Goal: Navigation & Orientation: Find specific page/section

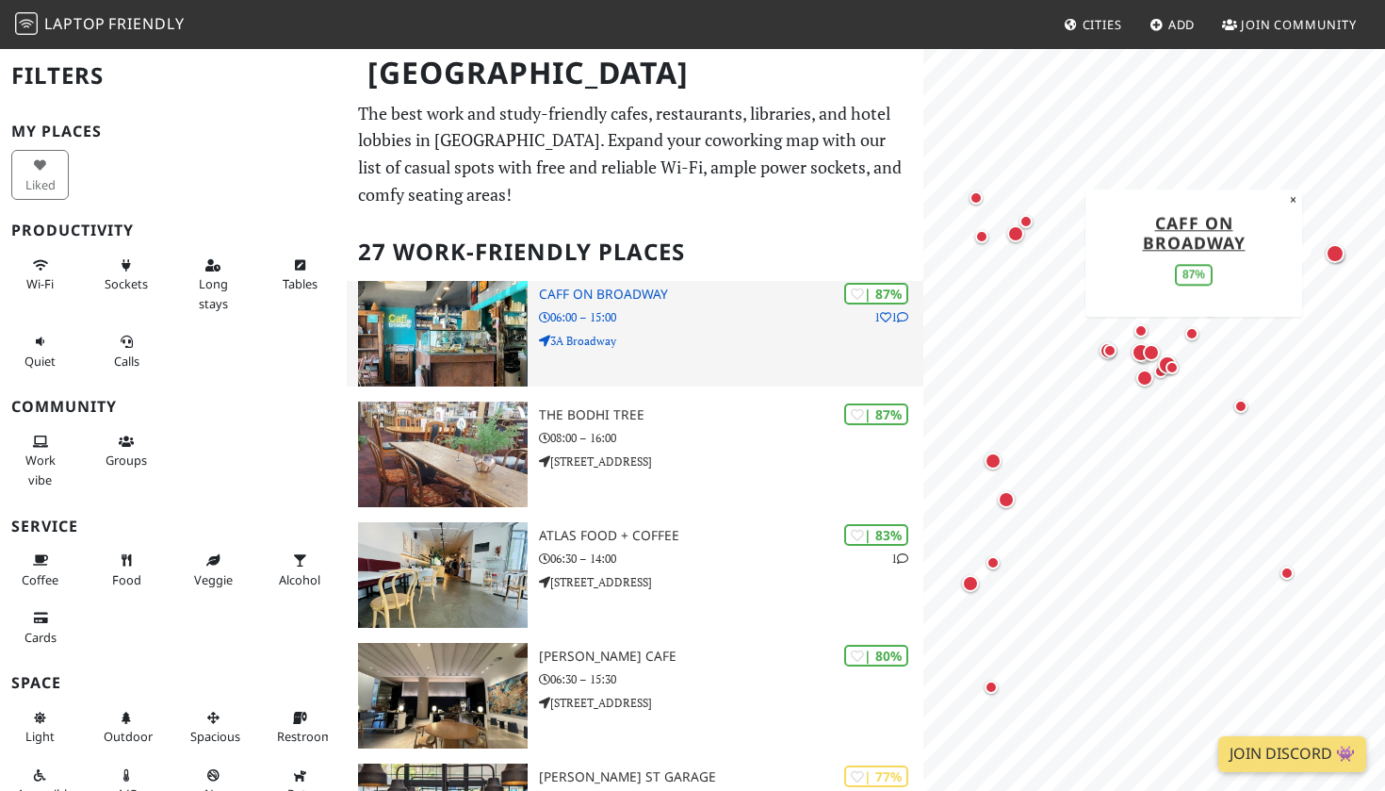
click at [702, 366] on div "| 87% 1 1 Caff on Broadway 06:00 – 15:00 3A Broadway" at bounding box center [731, 334] width 384 height 106
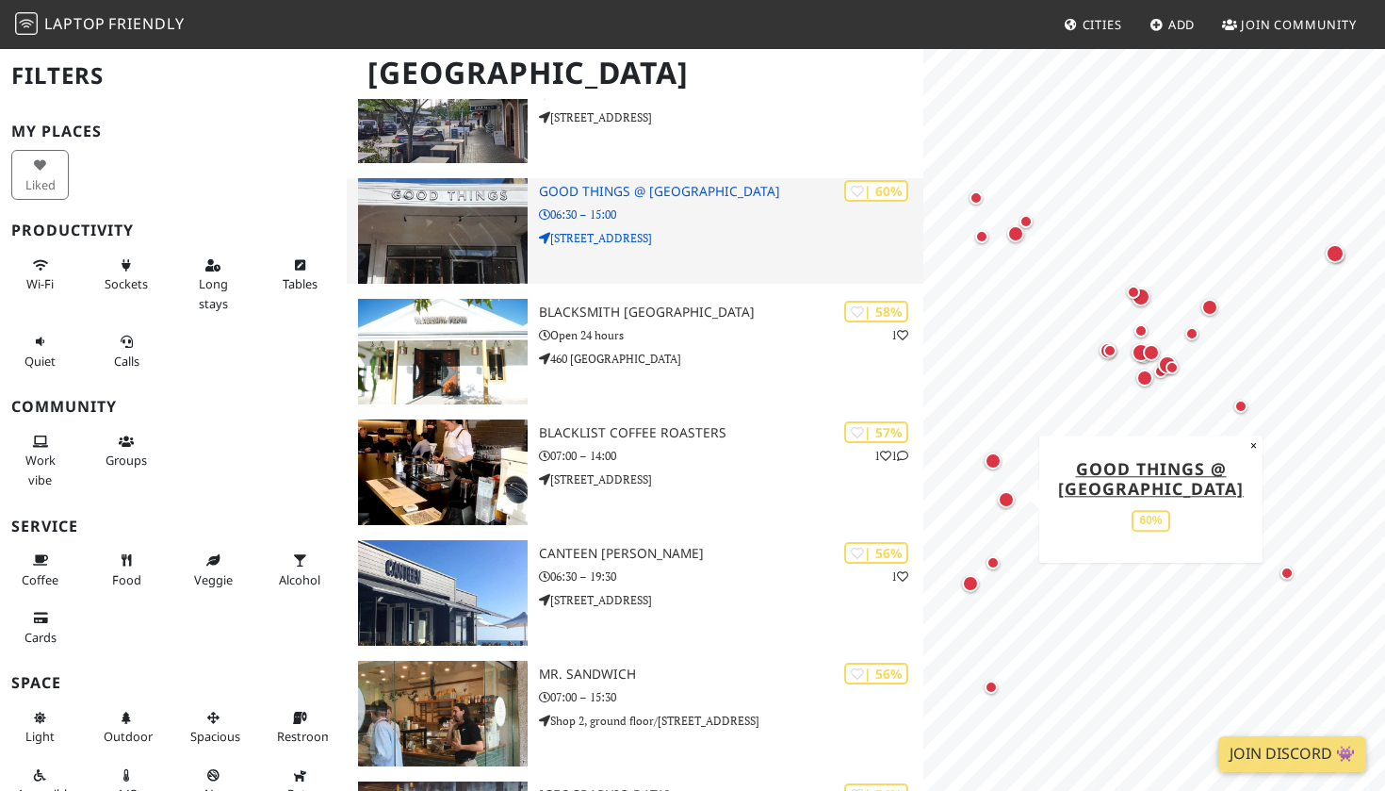
scroll to position [1501, 0]
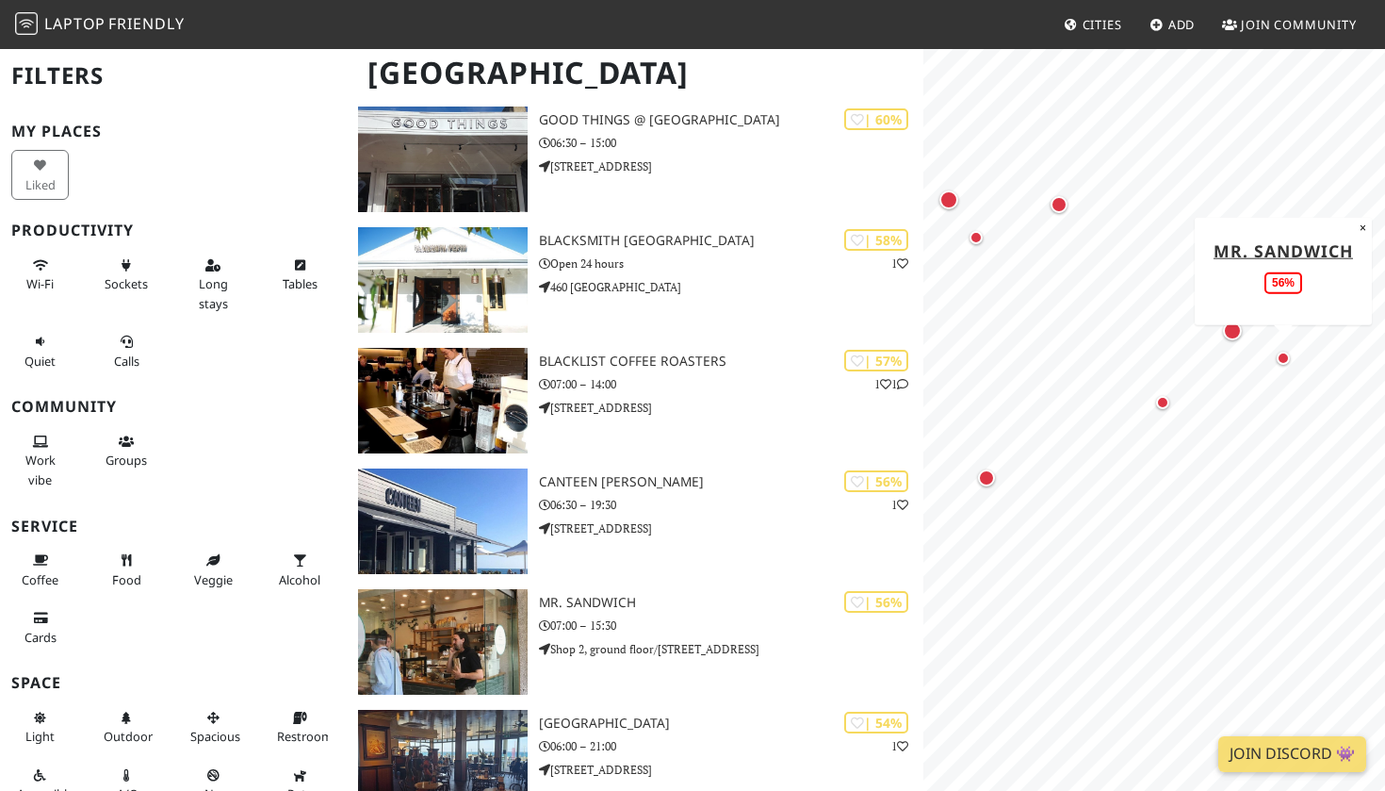
click at [1279, 360] on div "Map marker" at bounding box center [1283, 357] width 13 height 13
click at [1231, 337] on div "Map marker" at bounding box center [1232, 330] width 19 height 19
click at [1059, 214] on div "Map marker" at bounding box center [1059, 204] width 24 height 24
click at [953, 208] on div "Map marker" at bounding box center [948, 199] width 19 height 19
click at [980, 245] on div "Map marker" at bounding box center [976, 237] width 23 height 23
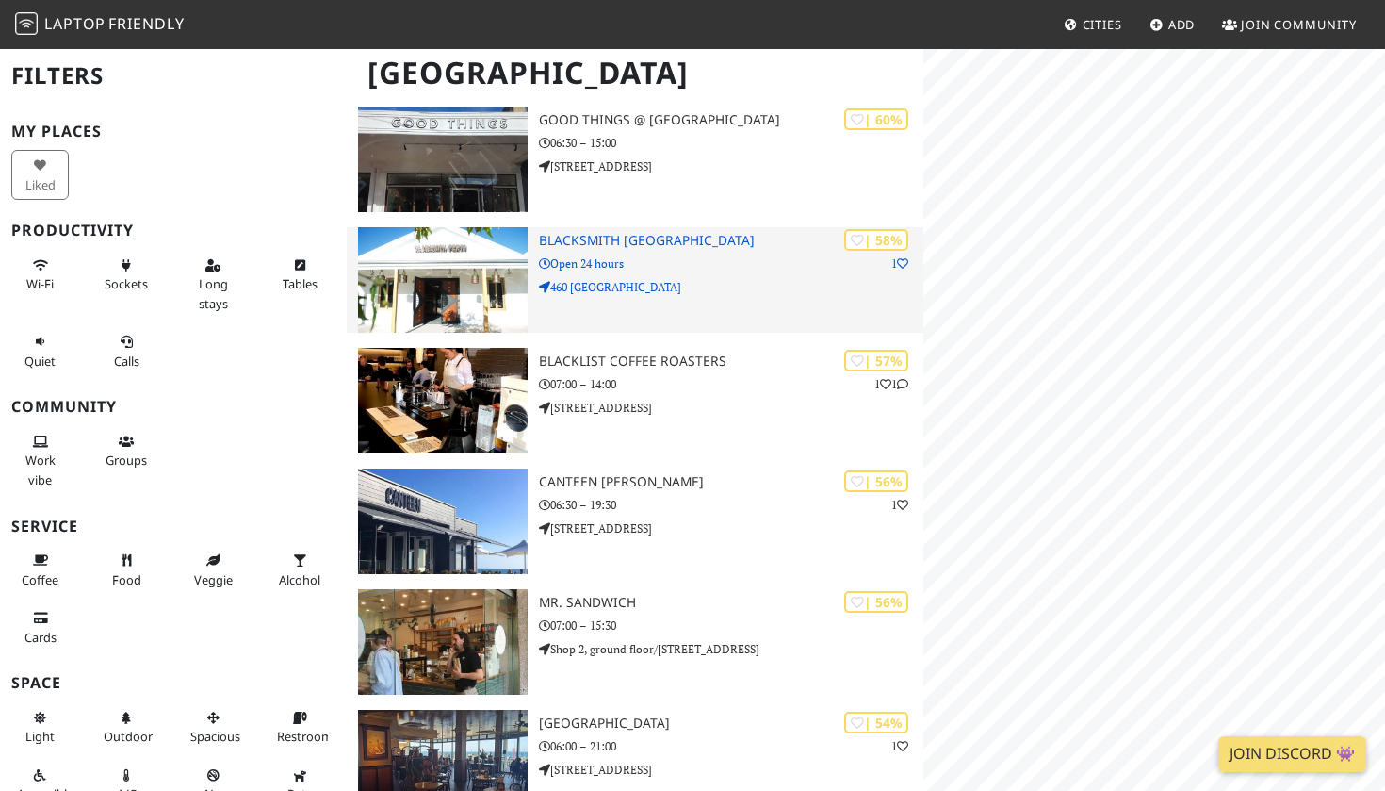
scroll to position [0, 0]
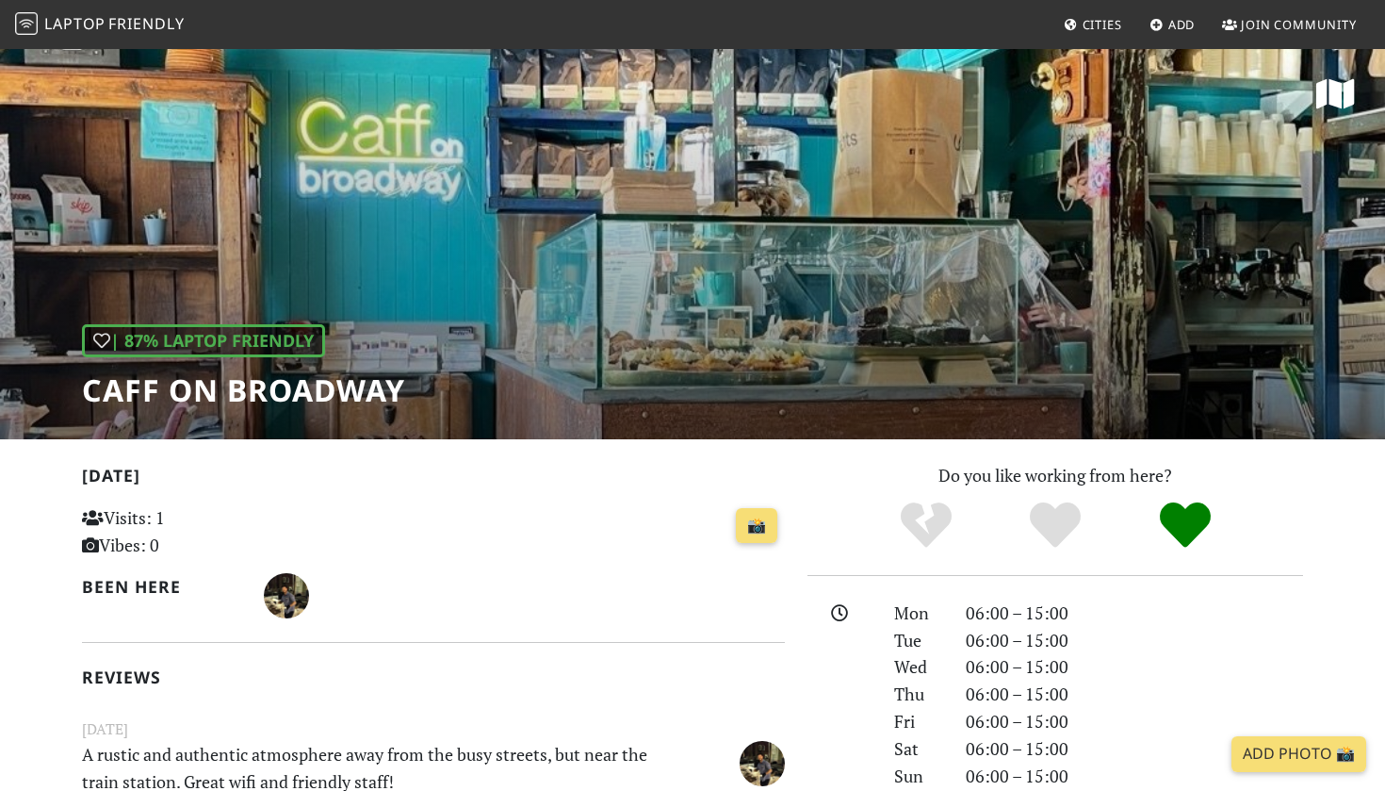
scroll to position [75, 0]
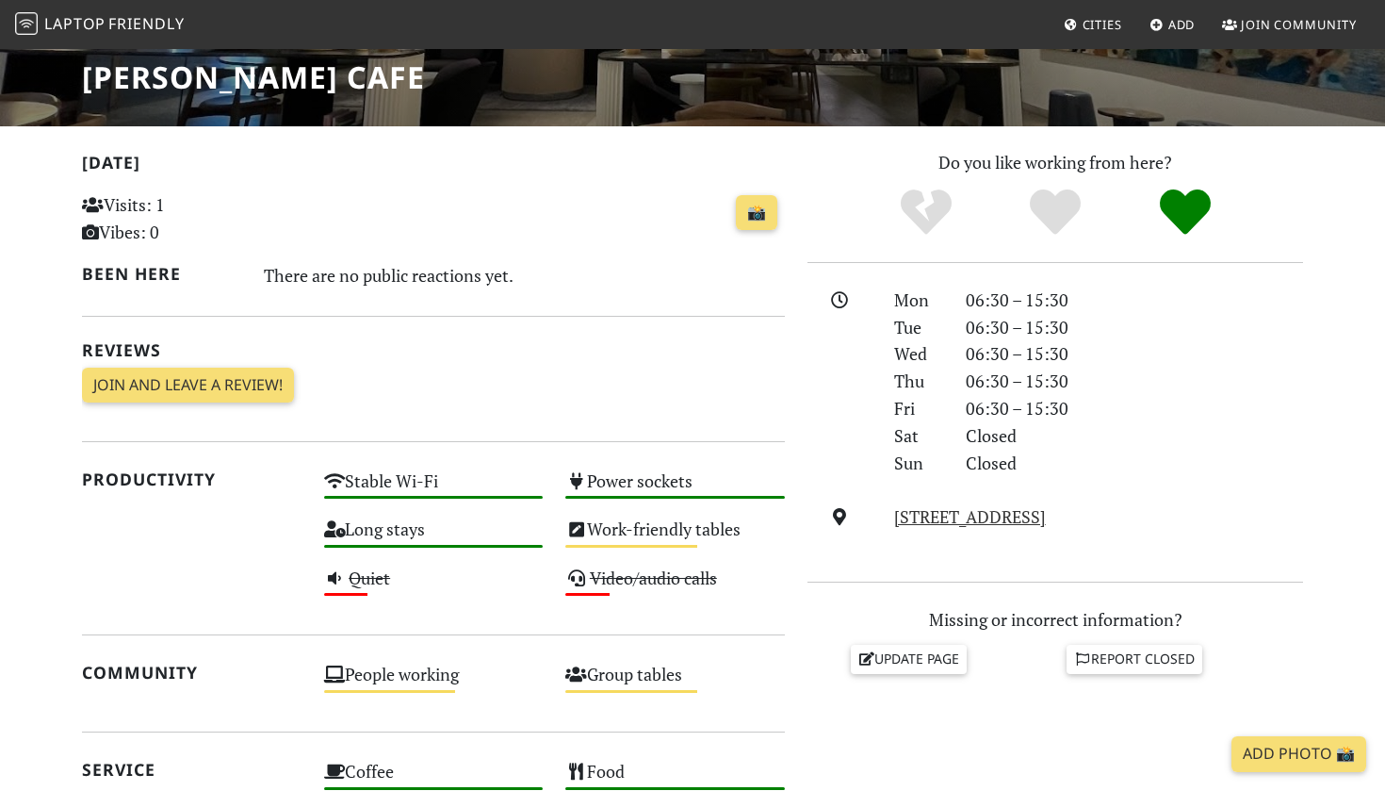
scroll to position [313, 0]
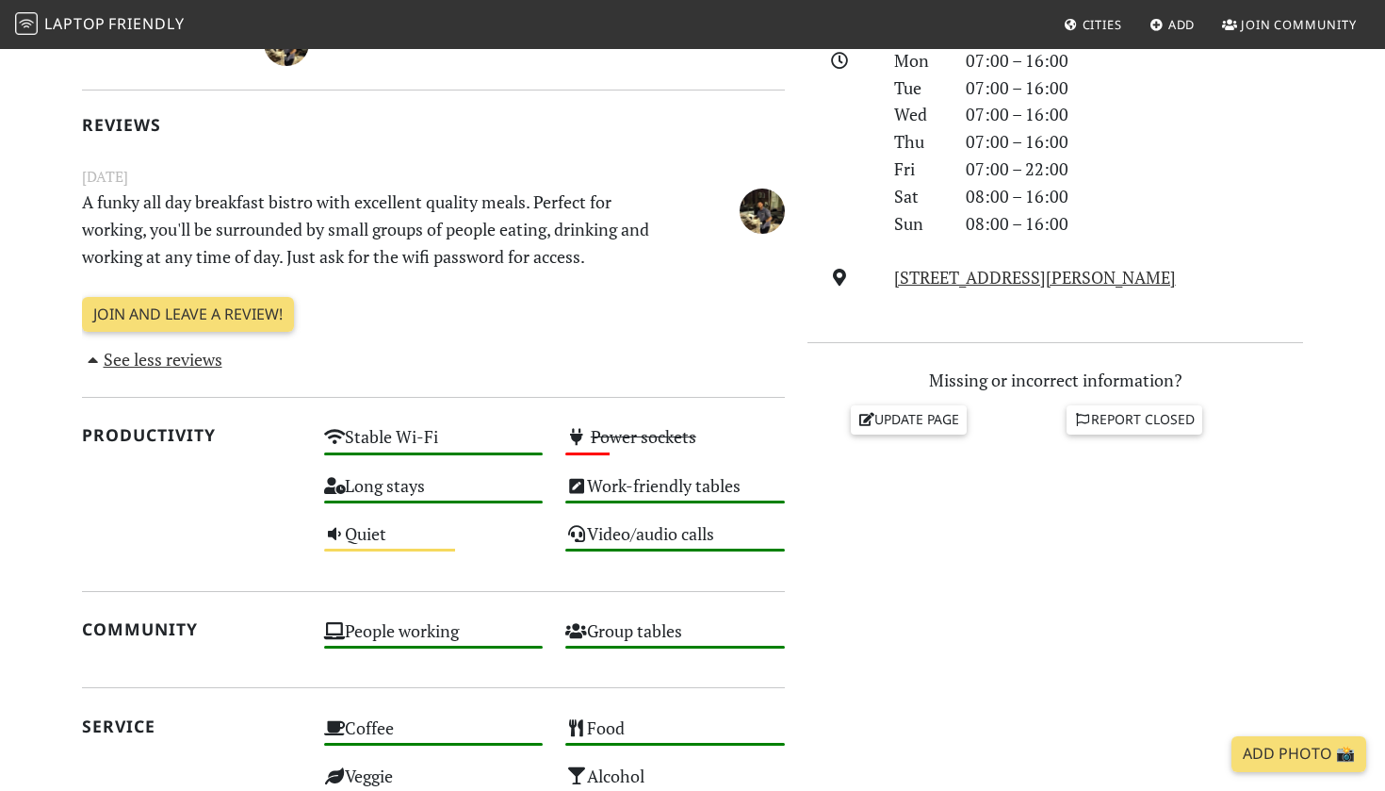
scroll to position [556, 0]
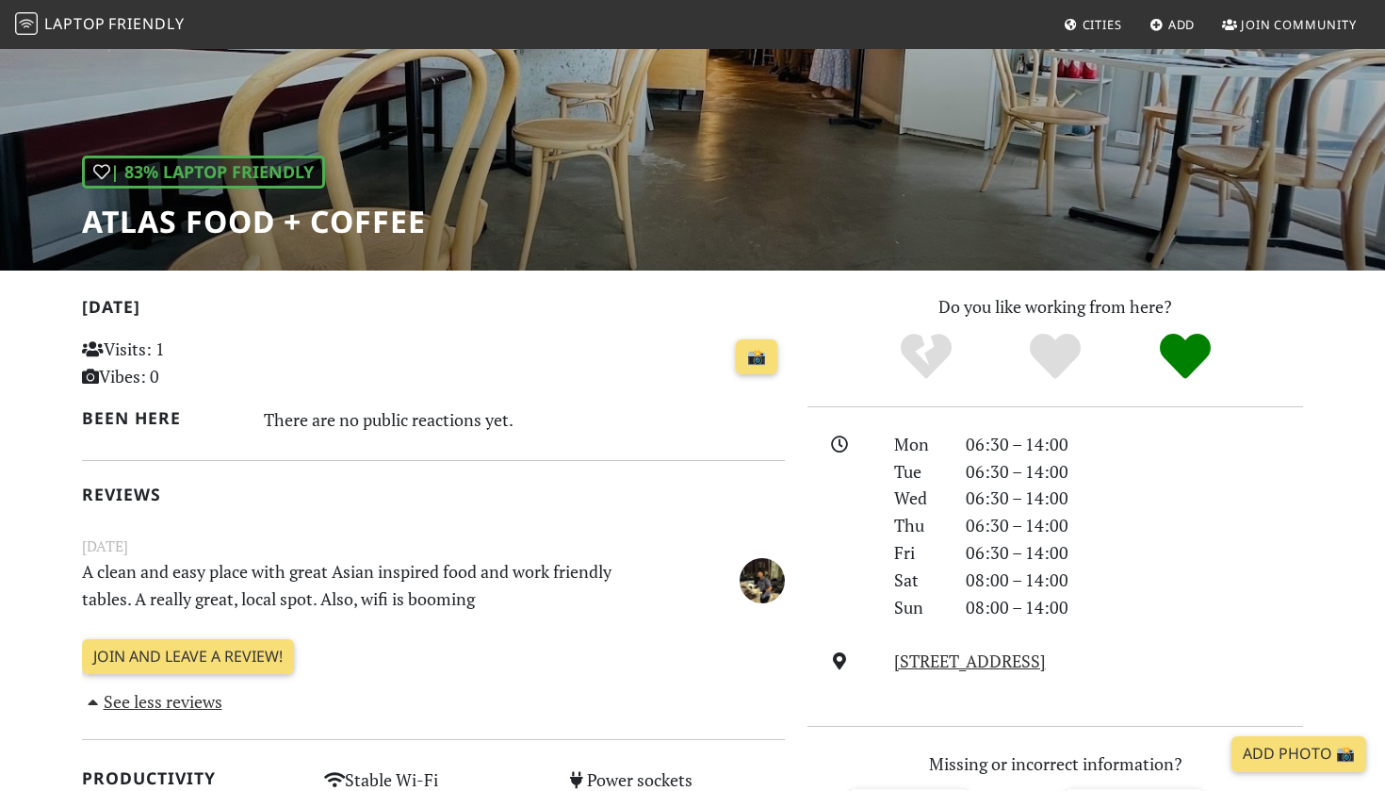
scroll to position [171, 0]
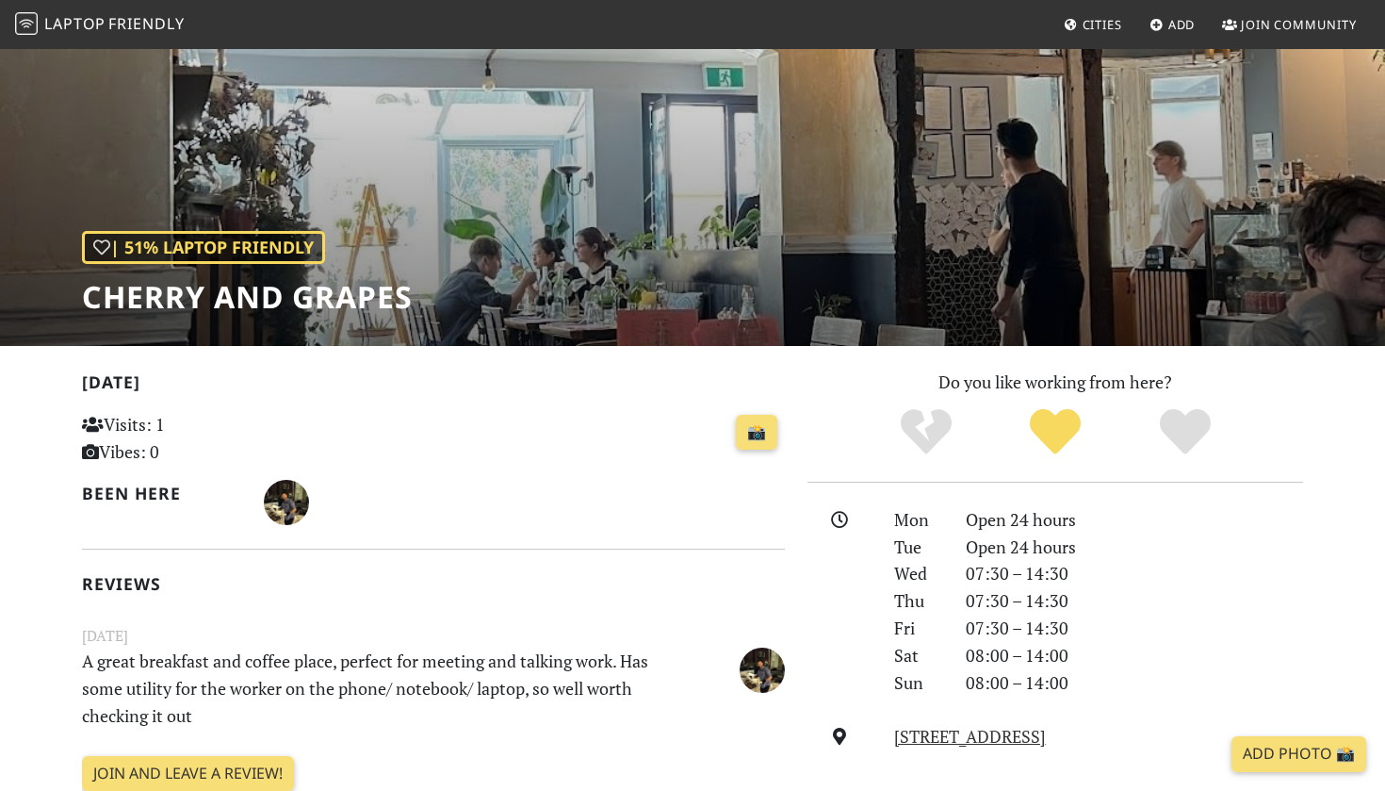
scroll to position [94, 0]
